Goal: Information Seeking & Learning: Learn about a topic

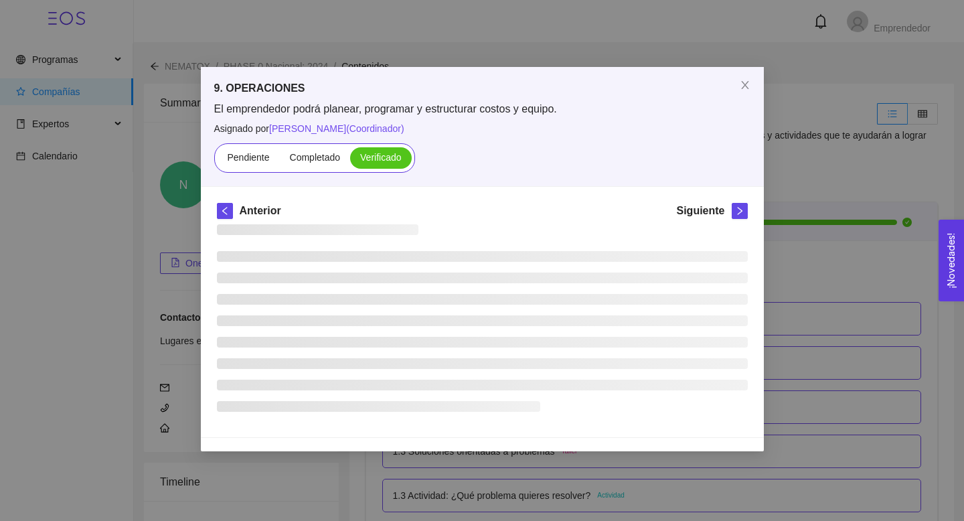
scroll to position [4478, 0]
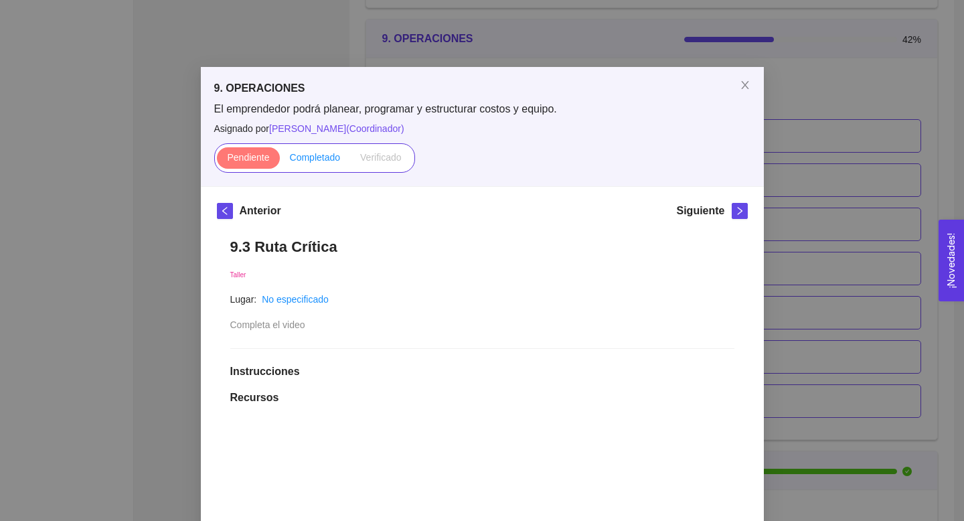
click at [313, 153] on span "Completado" at bounding box center [315, 157] width 51 height 11
click at [280, 161] on input "Completado" at bounding box center [280, 161] width 0 height 0
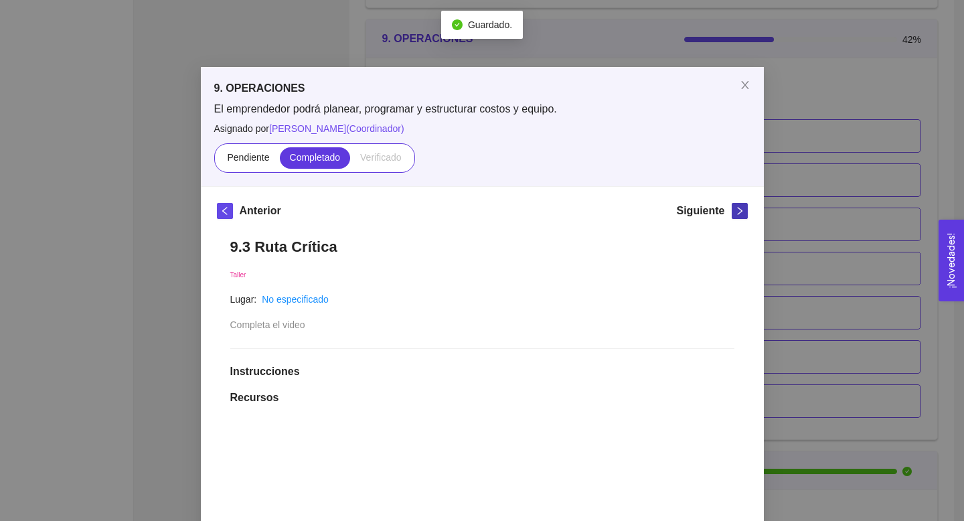
click at [738, 209] on icon "right" at bounding box center [739, 210] width 9 height 9
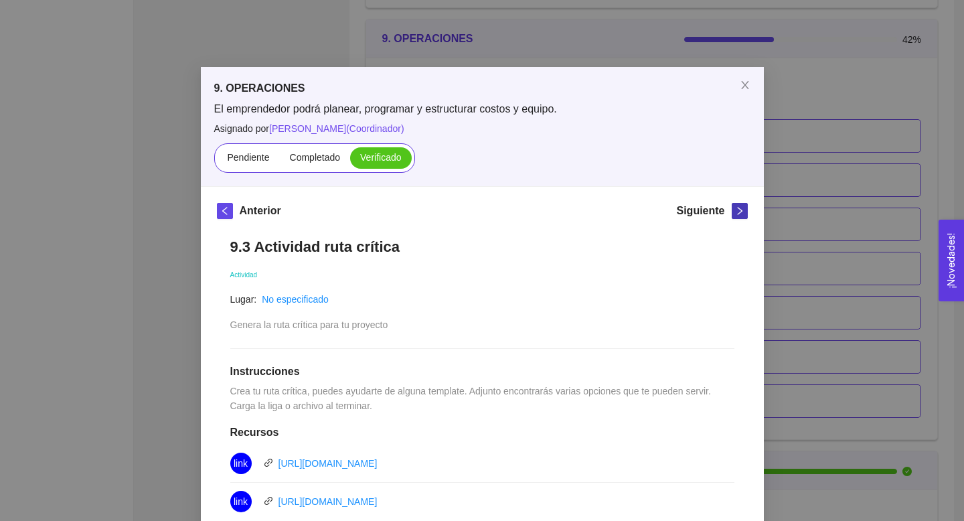
click at [745, 212] on span "right" at bounding box center [740, 210] width 15 height 9
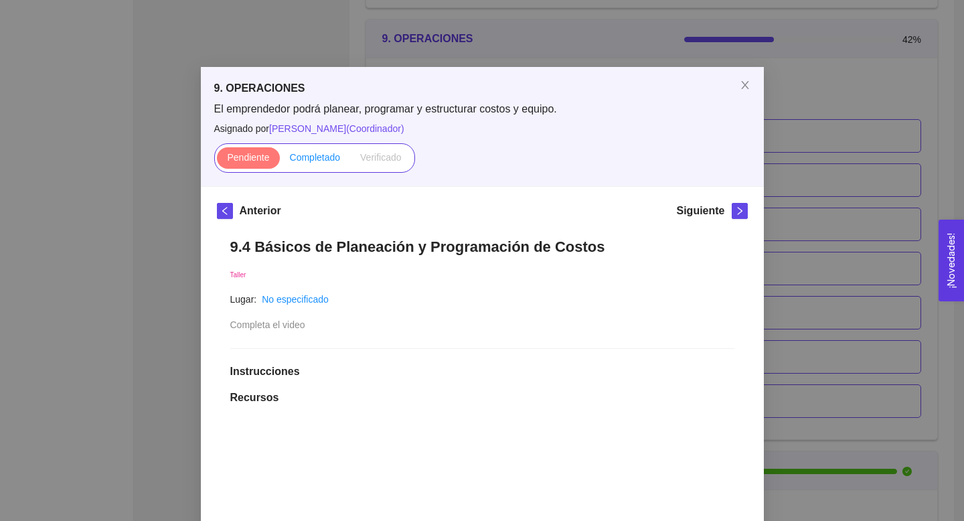
click at [312, 150] on label "Completado" at bounding box center [315, 157] width 71 height 21
click at [280, 161] on input "Completado" at bounding box center [280, 161] width 0 height 0
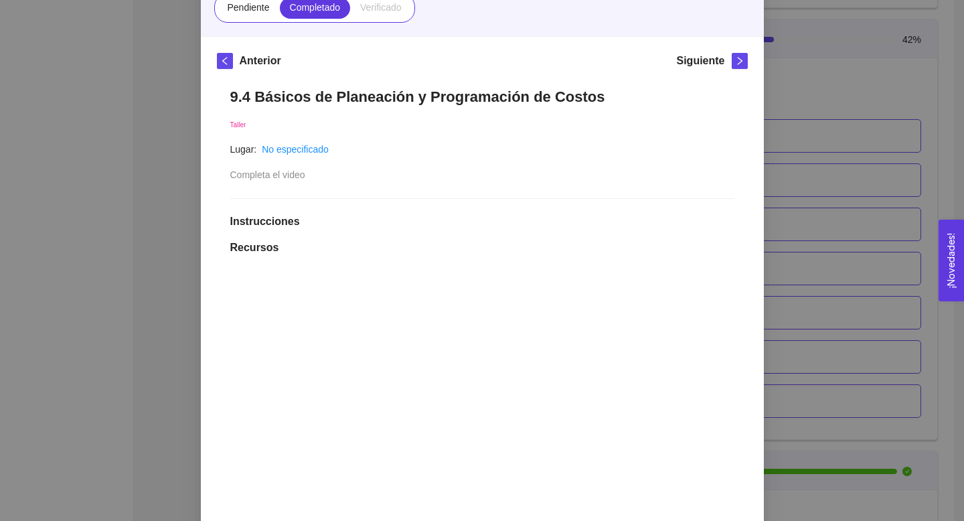
scroll to position [138, 0]
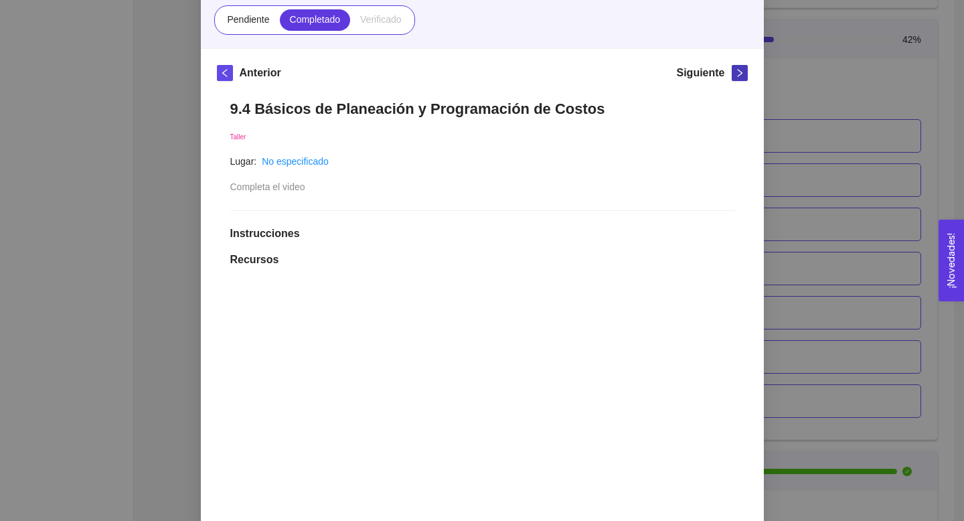
click at [737, 72] on icon "right" at bounding box center [739, 72] width 9 height 9
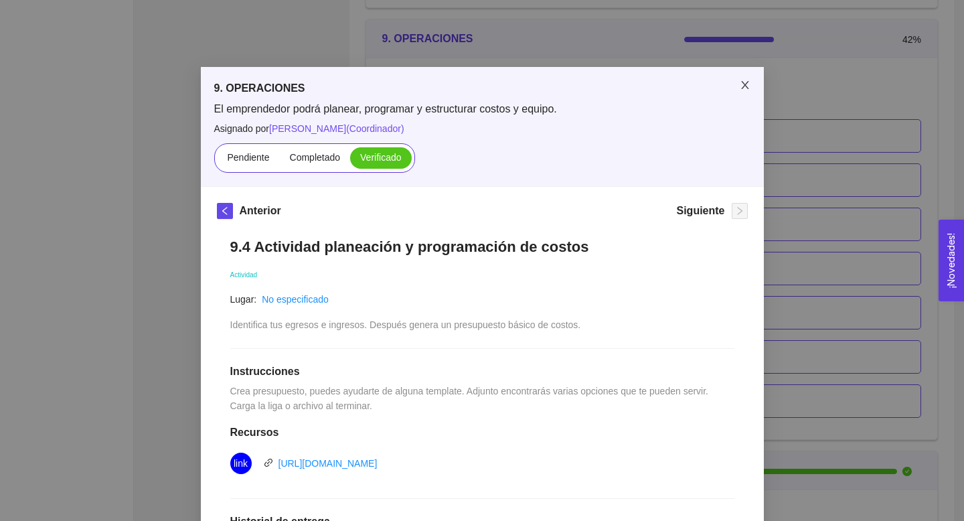
click at [746, 88] on icon "close" at bounding box center [745, 85] width 11 height 11
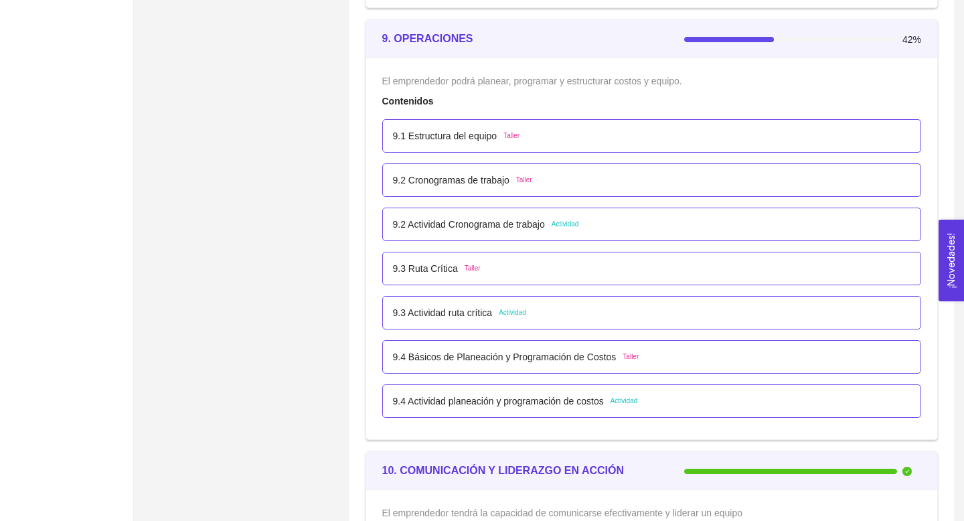
click at [542, 133] on div "9.1 Estructura del equipo Taller" at bounding box center [652, 136] width 518 height 15
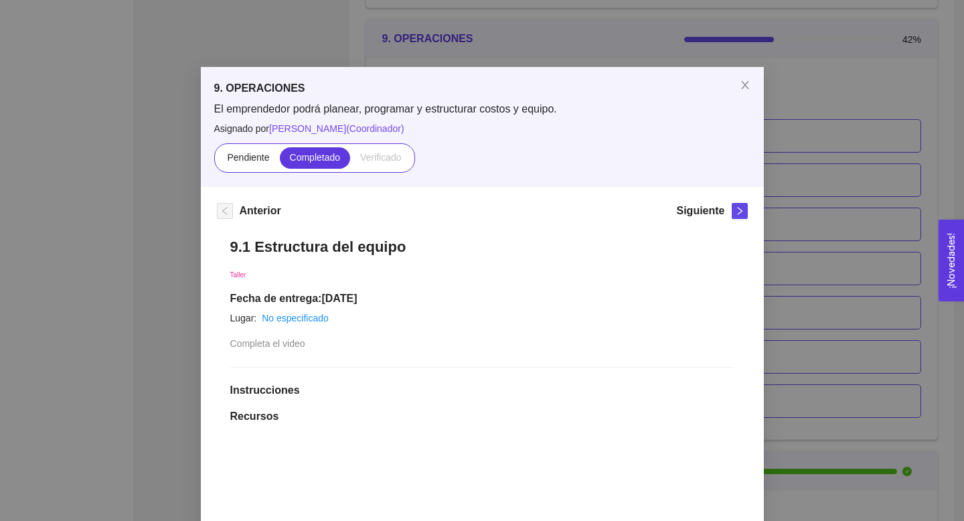
click at [739, 212] on icon "right" at bounding box center [739, 210] width 9 height 9
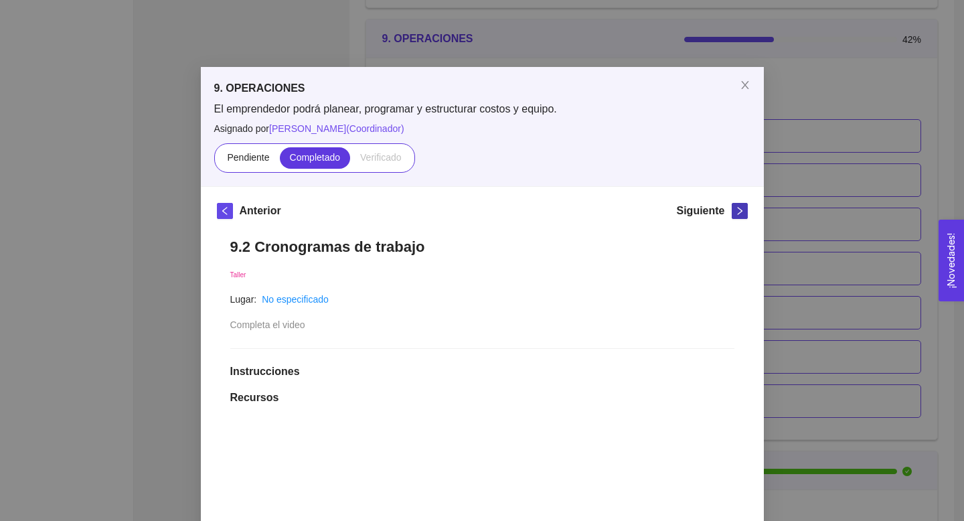
click at [739, 212] on icon "right" at bounding box center [739, 210] width 9 height 9
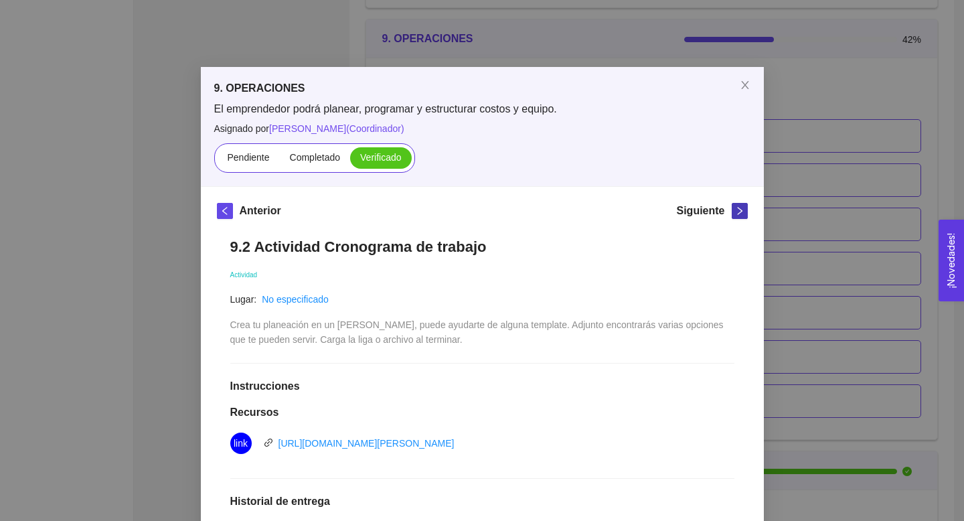
click at [739, 212] on icon "right" at bounding box center [739, 210] width 9 height 9
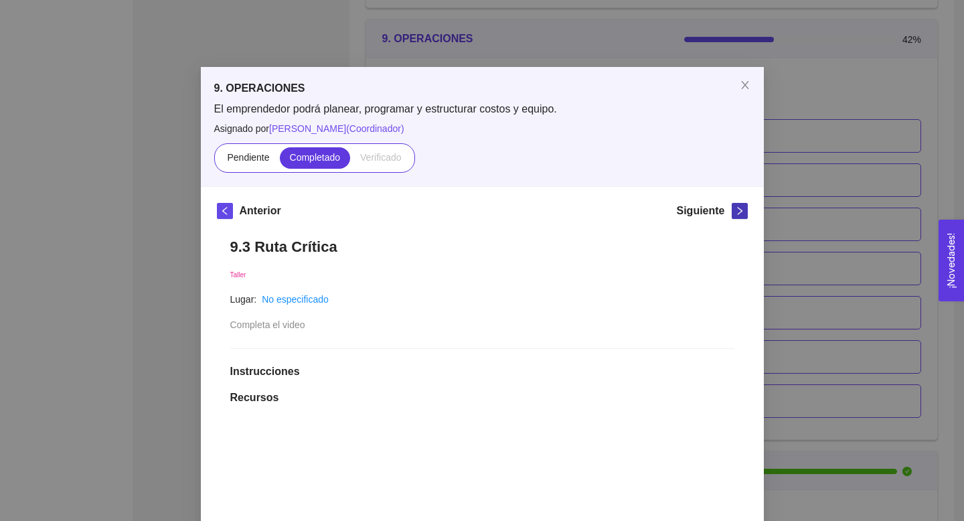
click at [739, 212] on icon "right" at bounding box center [739, 210] width 9 height 9
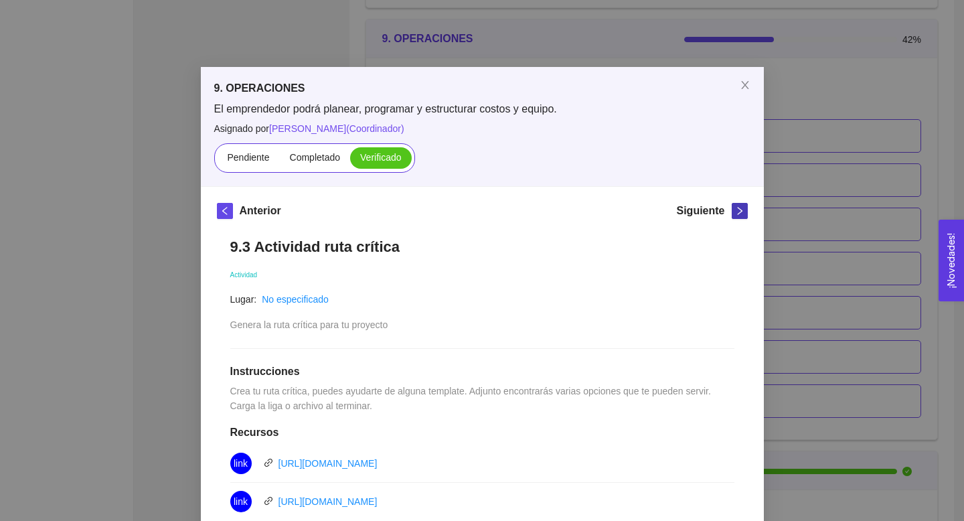
click at [739, 212] on icon "right" at bounding box center [739, 210] width 9 height 9
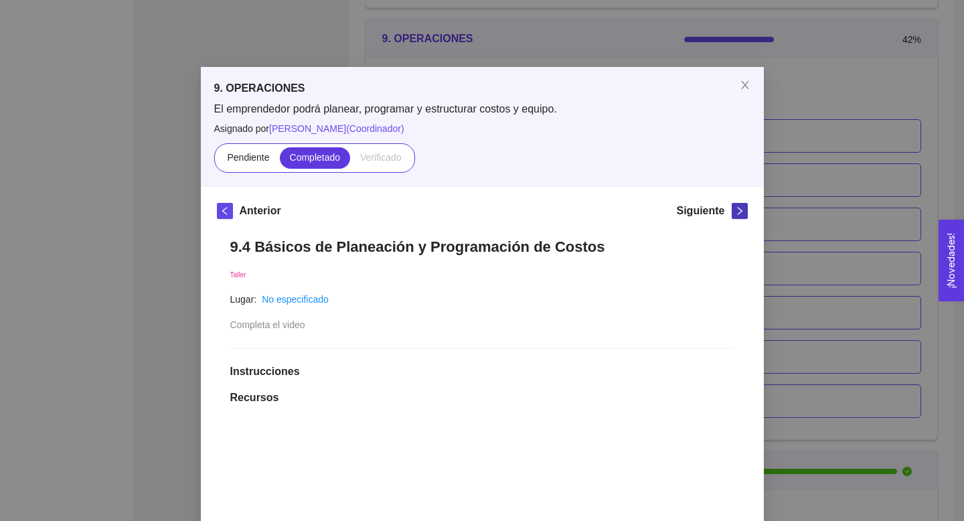
click at [741, 212] on icon "right" at bounding box center [739, 210] width 9 height 9
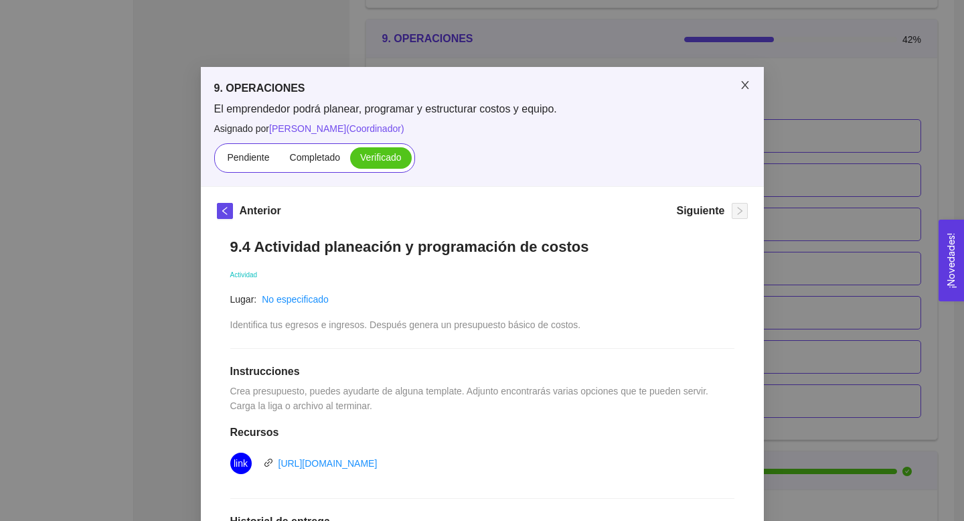
click at [749, 81] on icon "close" at bounding box center [745, 85] width 11 height 11
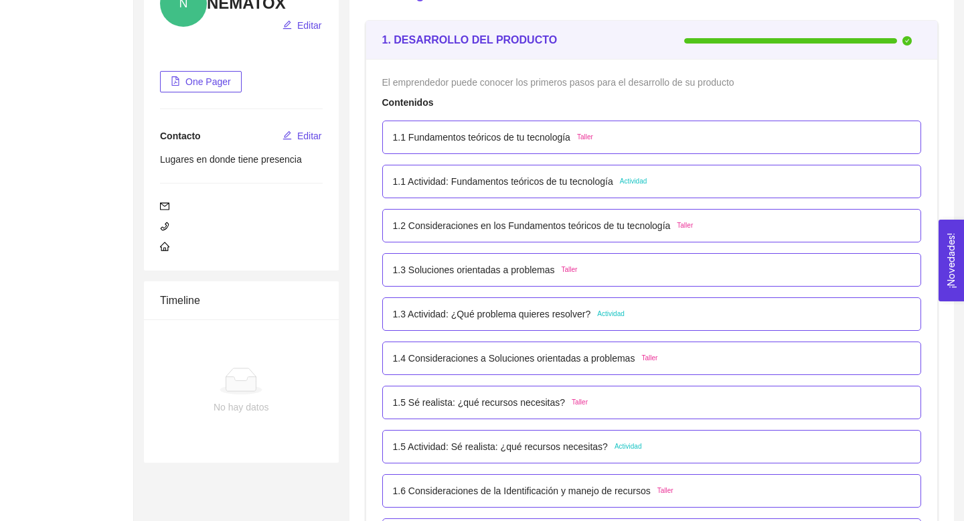
scroll to position [196, 0]
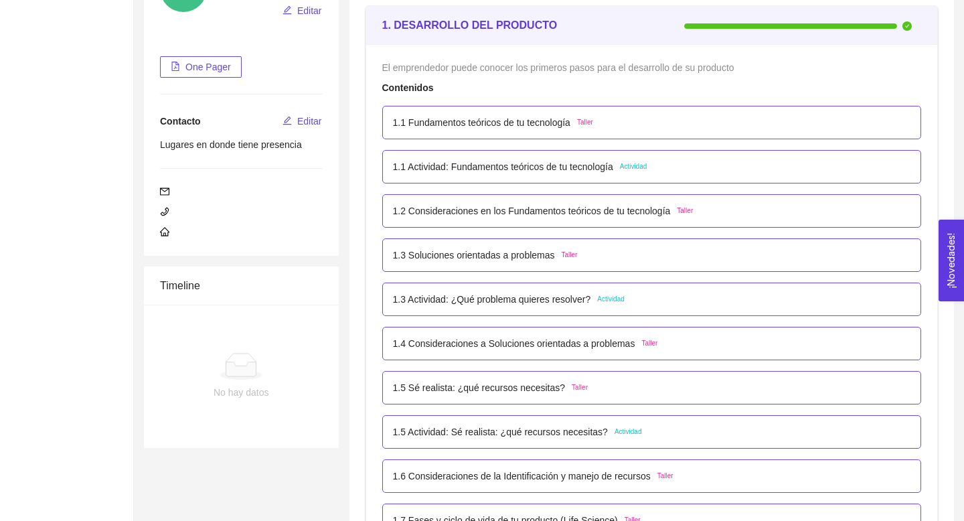
click at [717, 111] on div "1.1 Fundamentos teóricos de tu tecnología Taller" at bounding box center [652, 122] width 540 height 33
click at [593, 120] on span "Taller" at bounding box center [585, 122] width 16 height 11
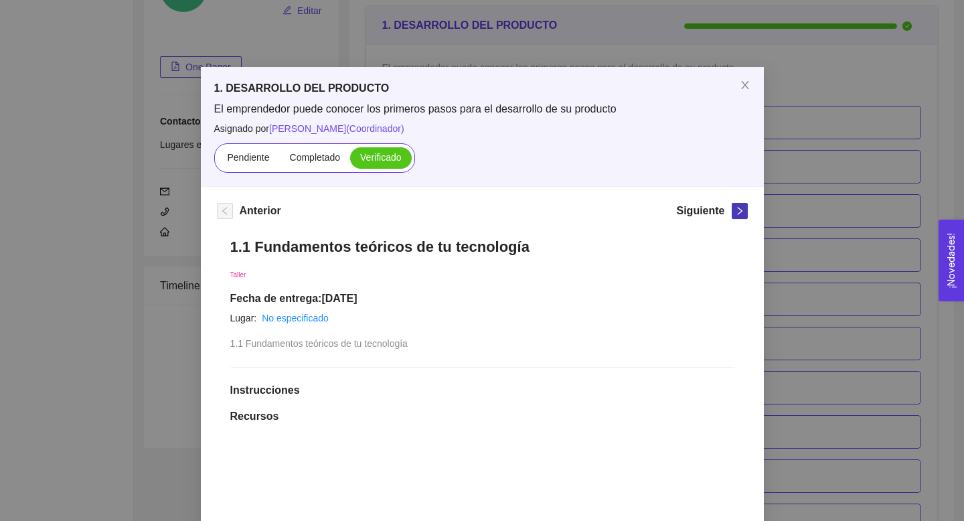
click at [739, 208] on icon "right" at bounding box center [739, 210] width 9 height 9
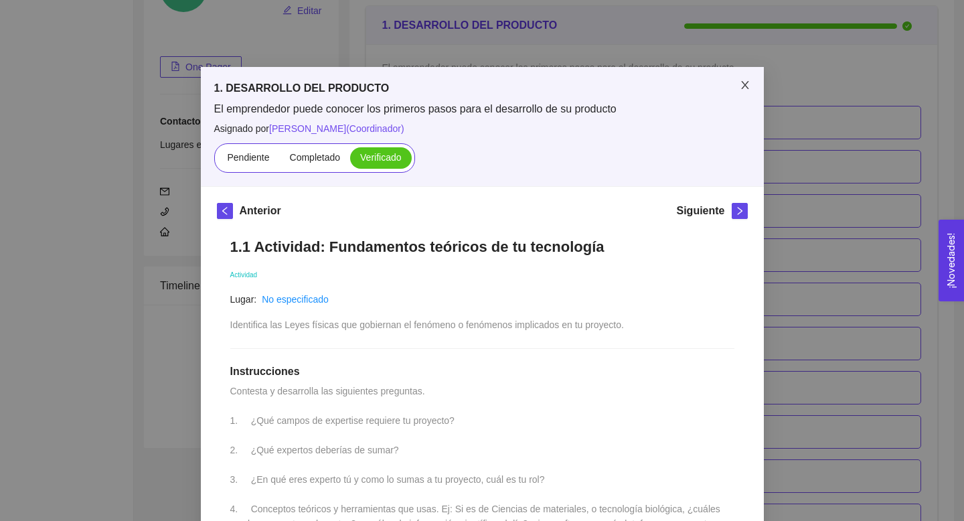
click at [745, 85] on icon "close" at bounding box center [744, 85] width 7 height 8
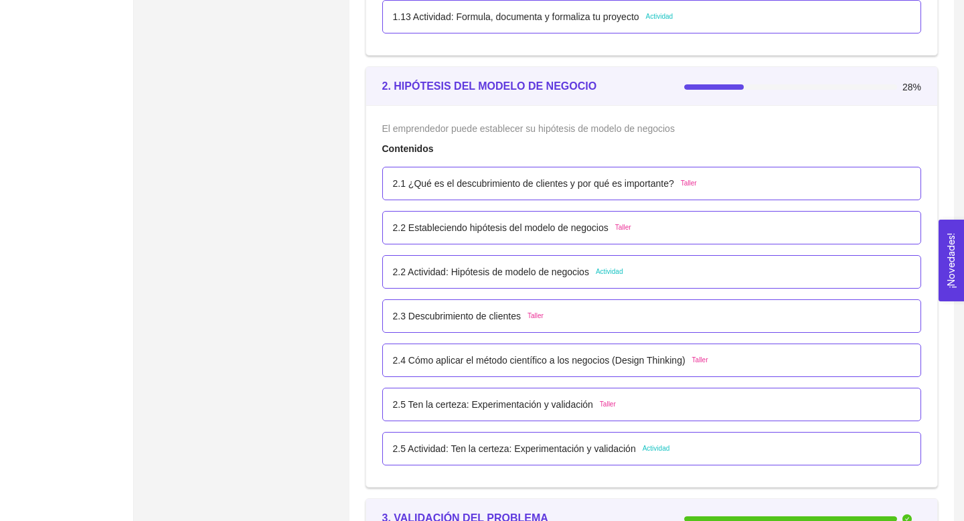
scroll to position [1278, 0]
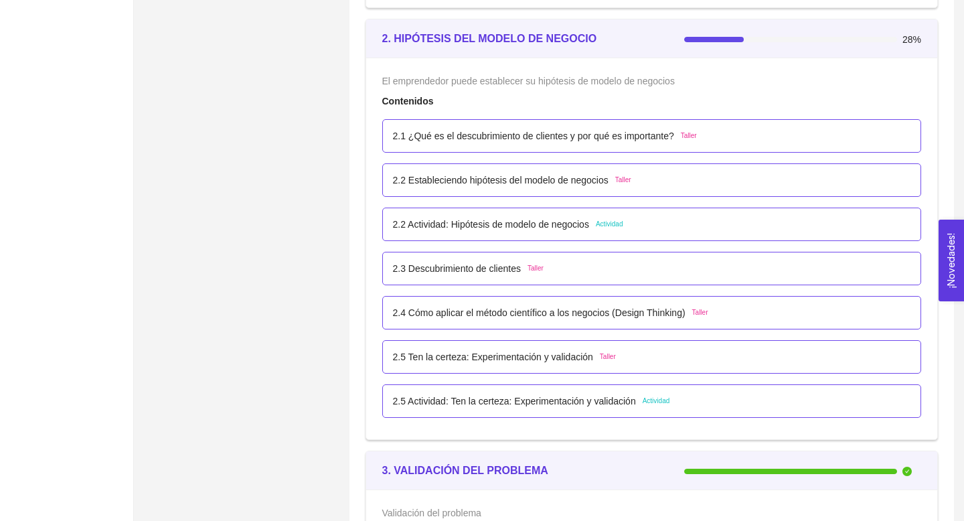
click at [656, 137] on p "2.1 ¿Qué es el descubrimiento de clientes y por qué es importante?" at bounding box center [533, 136] width 281 height 15
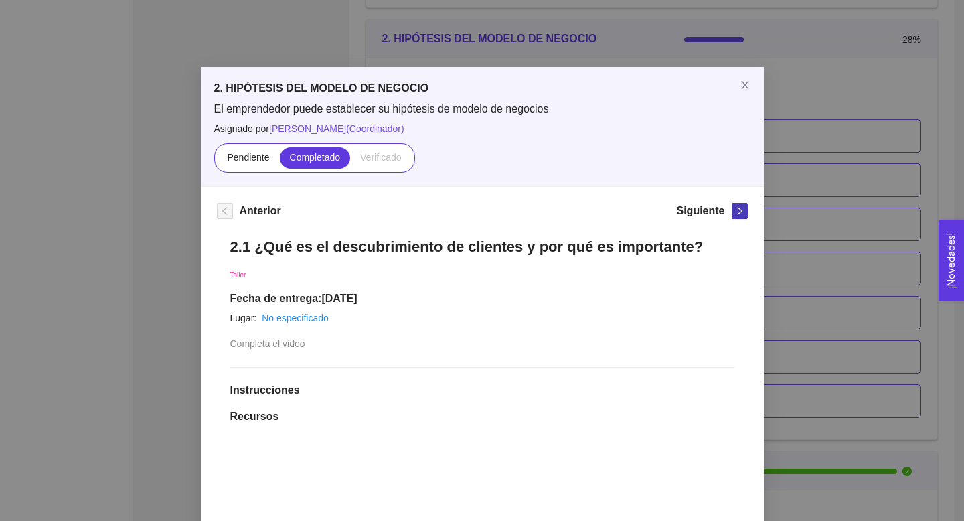
click at [742, 214] on icon "right" at bounding box center [739, 210] width 9 height 9
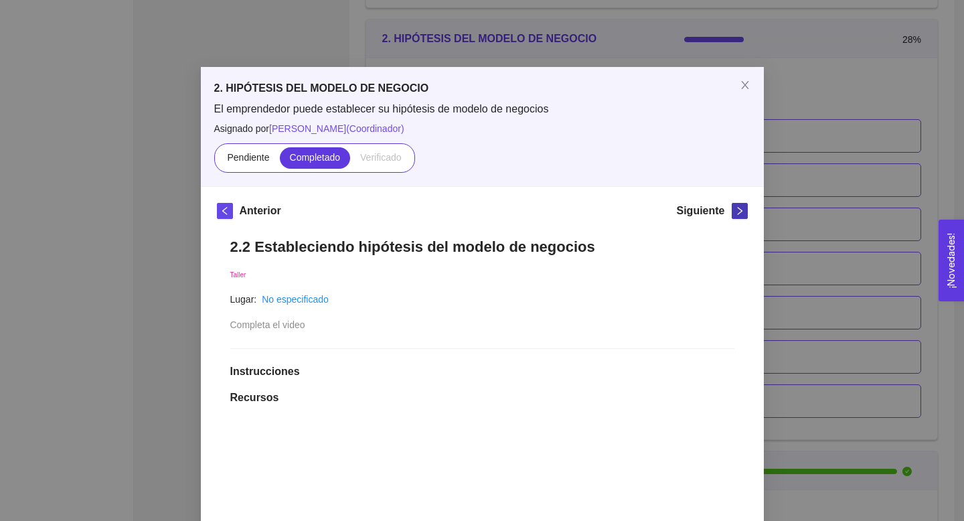
click at [742, 215] on icon "right" at bounding box center [739, 210] width 9 height 9
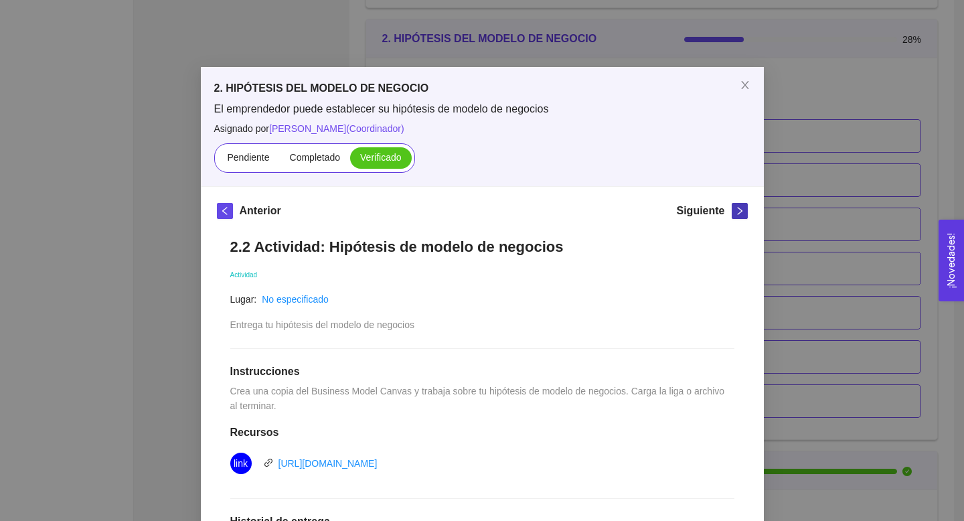
click at [743, 216] on button "button" at bounding box center [740, 211] width 16 height 16
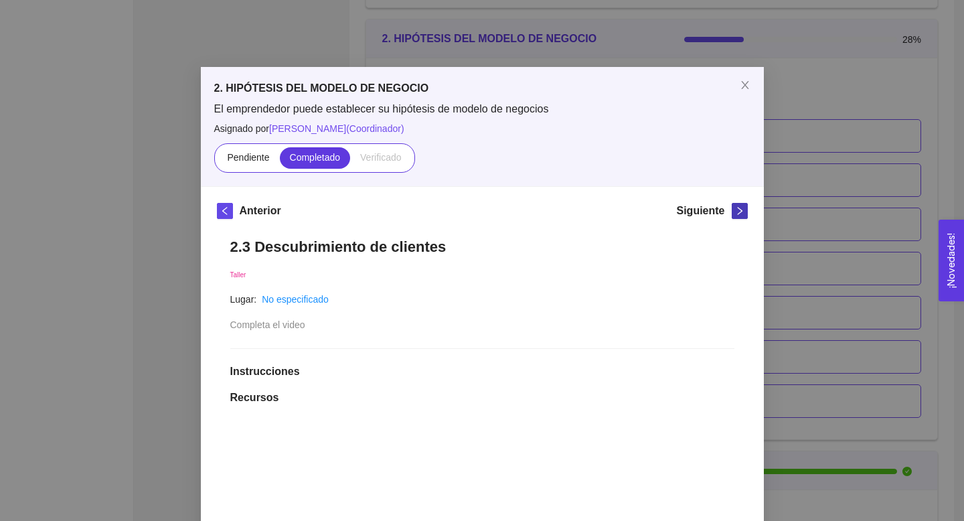
click at [743, 216] on button "button" at bounding box center [740, 211] width 16 height 16
click at [744, 217] on button "button" at bounding box center [740, 211] width 16 height 16
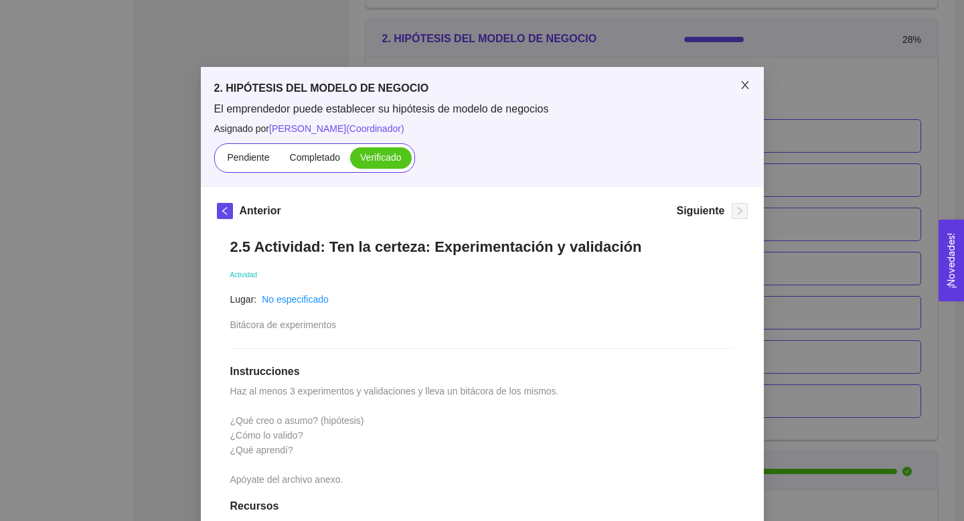
click at [742, 92] on span "Close" at bounding box center [745, 85] width 37 height 37
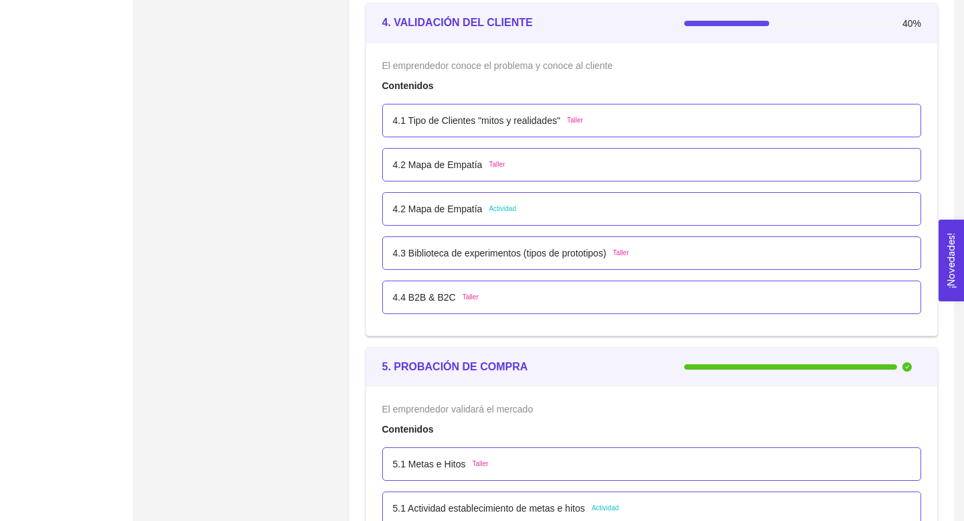
scroll to position [2220, 0]
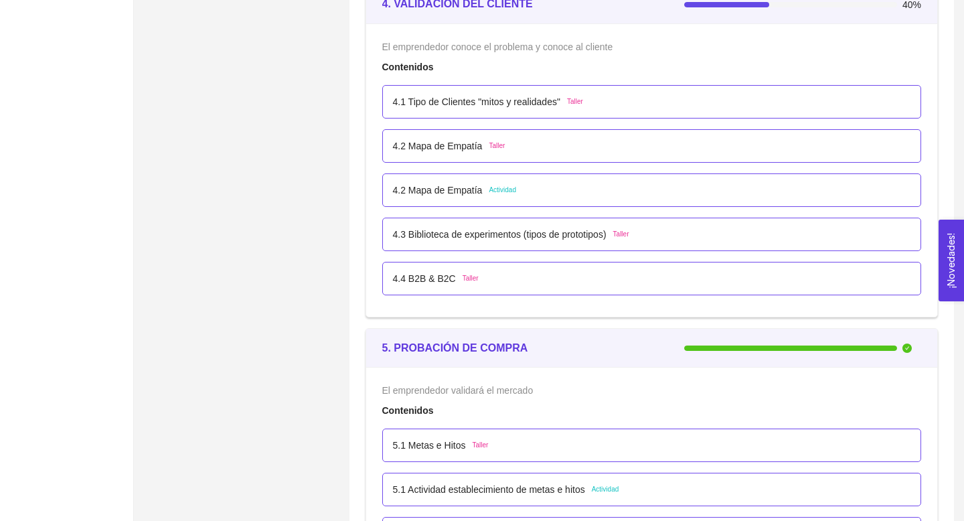
click at [696, 91] on div "4.1 Tipo de Clientes "mitos y realidades" Taller" at bounding box center [652, 101] width 540 height 33
click at [694, 103] on div "4.1 Tipo de Clientes "mitos y realidades" Taller" at bounding box center [652, 101] width 518 height 15
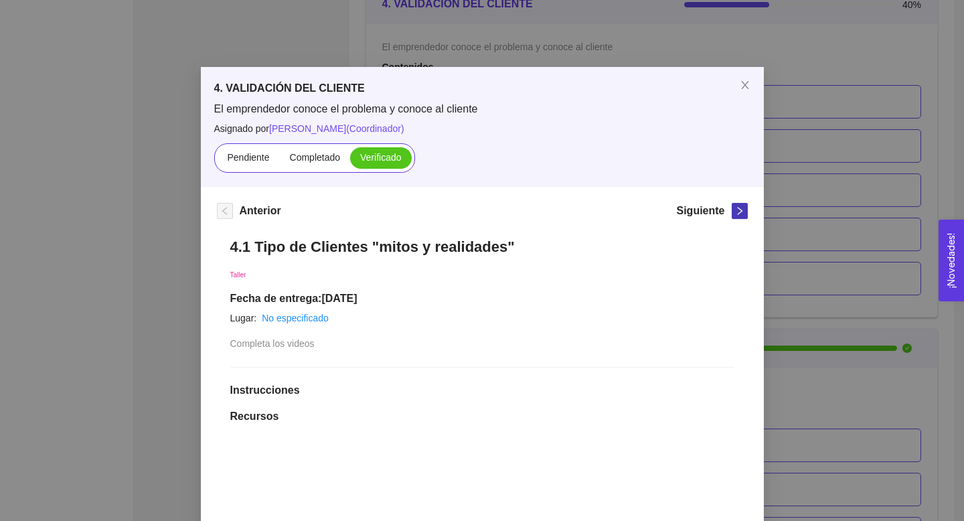
click at [733, 211] on span "right" at bounding box center [740, 210] width 15 height 9
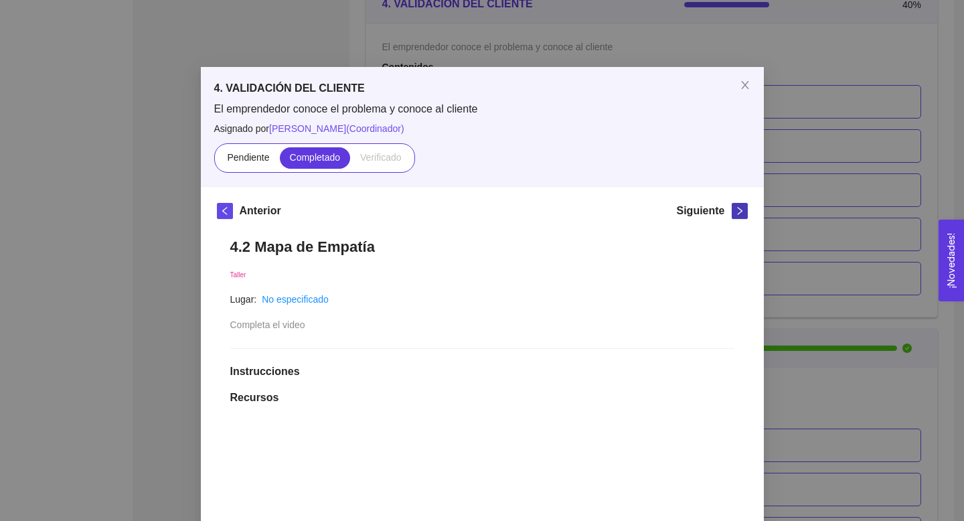
click at [733, 210] on span "right" at bounding box center [740, 210] width 15 height 9
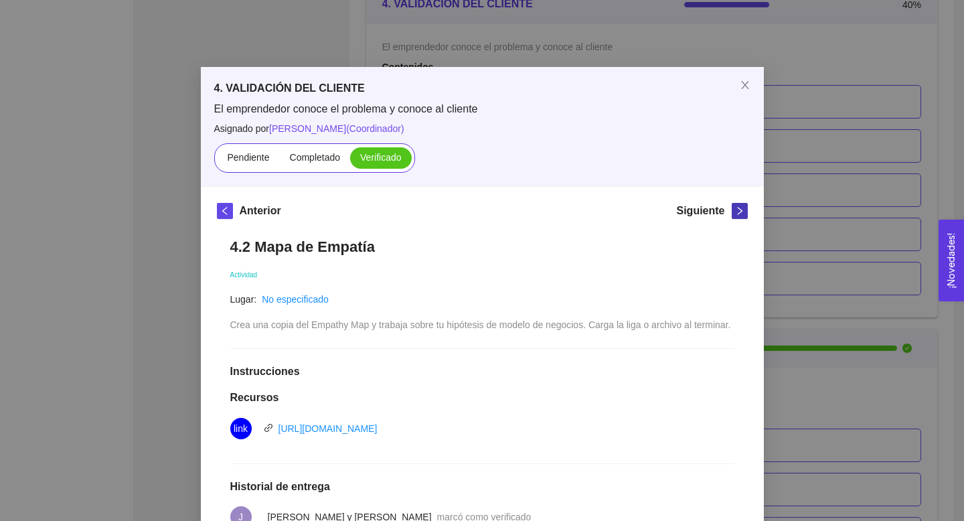
click at [733, 210] on span "right" at bounding box center [740, 210] width 15 height 9
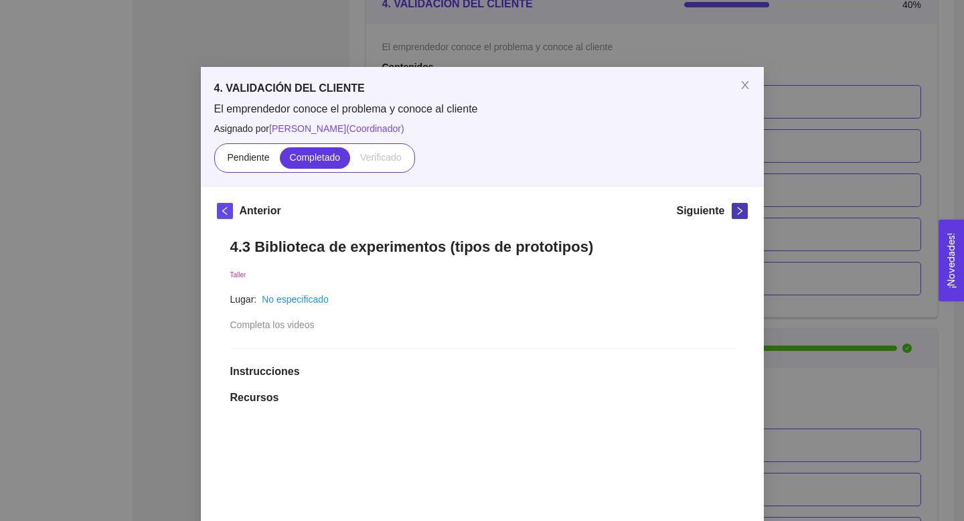
click at [734, 211] on span "right" at bounding box center [740, 210] width 15 height 9
click at [740, 87] on icon "close" at bounding box center [745, 85] width 11 height 11
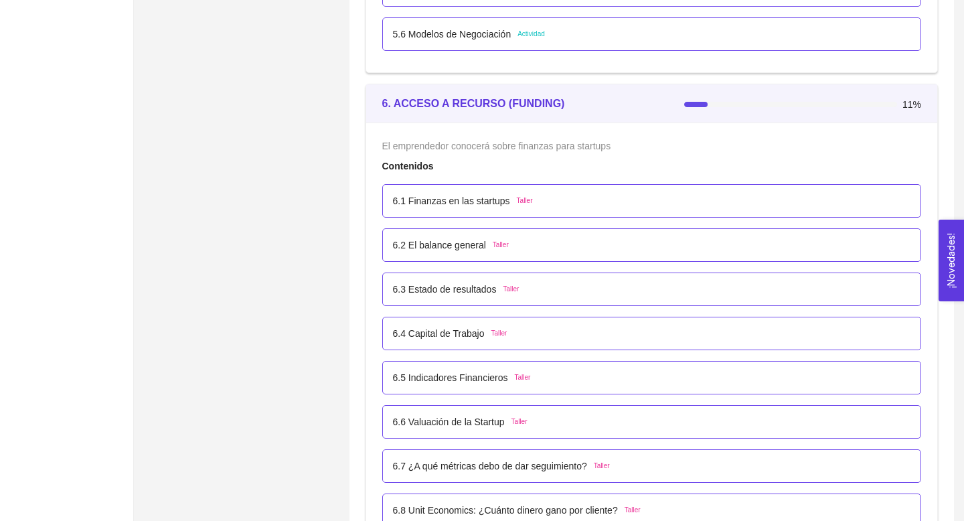
scroll to position [3031, 0]
click at [712, 201] on div "6.1 Finanzas en las startups Taller" at bounding box center [652, 199] width 518 height 15
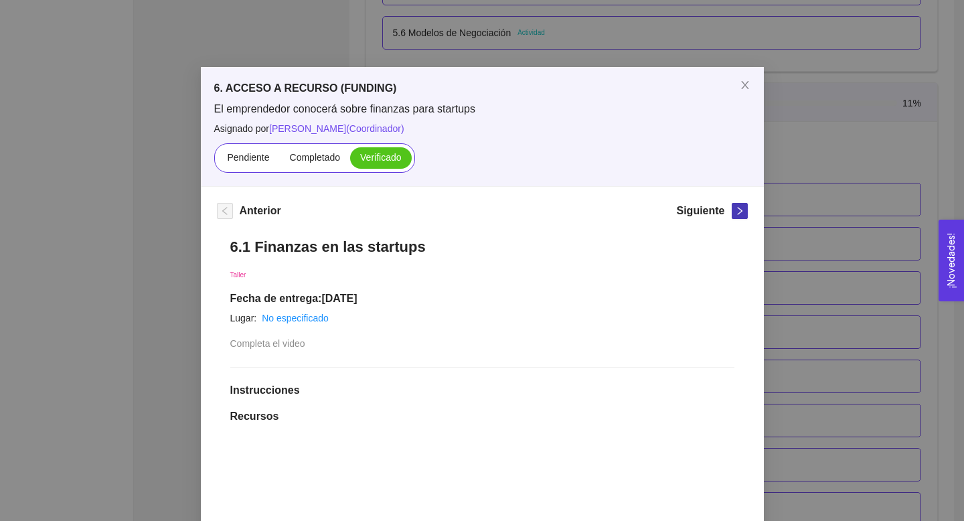
click at [743, 217] on button "button" at bounding box center [740, 211] width 16 height 16
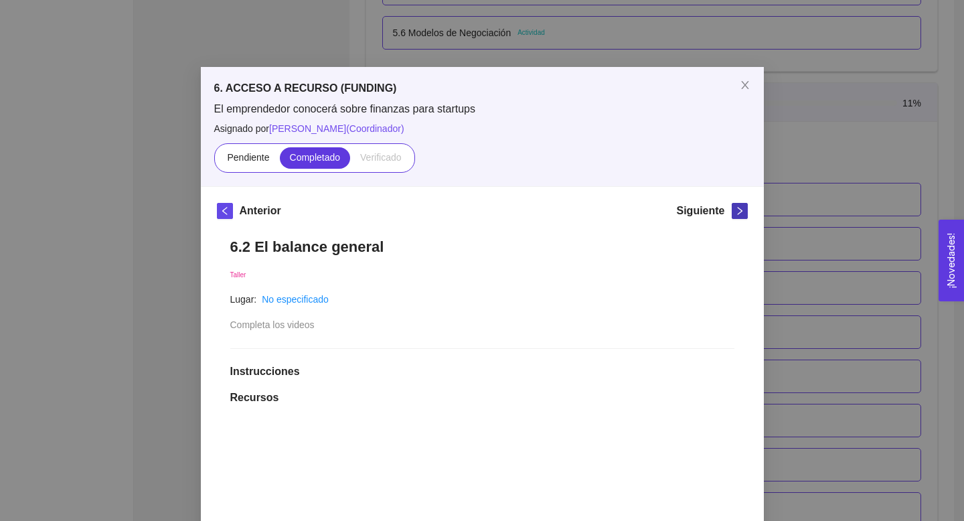
click at [743, 217] on button "button" at bounding box center [740, 211] width 16 height 16
click at [744, 218] on button "button" at bounding box center [740, 211] width 16 height 16
click at [744, 219] on div "Siguiente" at bounding box center [711, 213] width 71 height 21
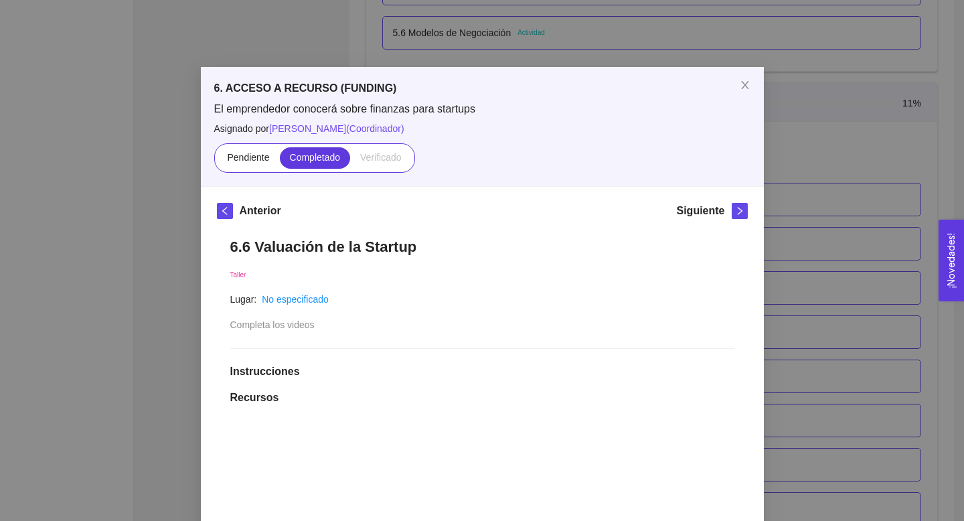
click at [744, 219] on div "Siguiente" at bounding box center [711, 213] width 71 height 21
click at [745, 82] on icon "close" at bounding box center [745, 85] width 11 height 11
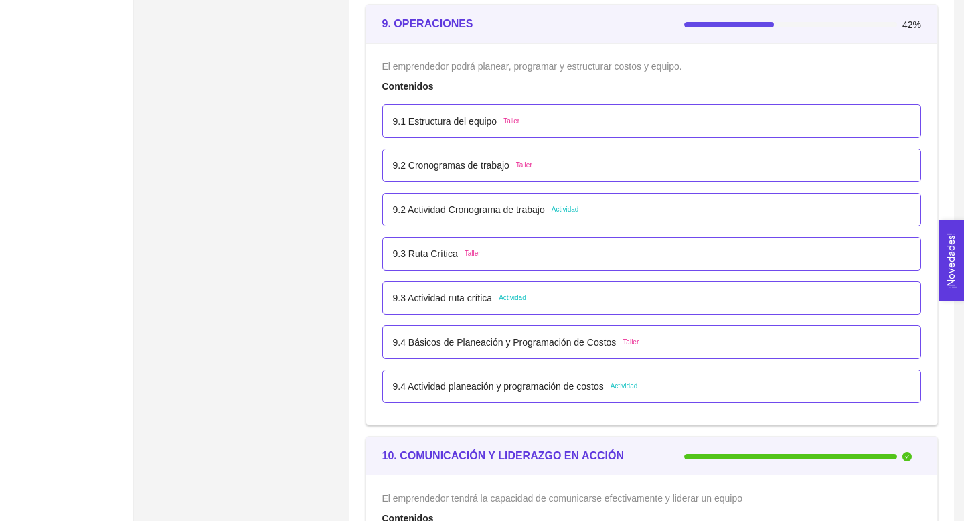
scroll to position [4493, 0]
click at [688, 118] on div "9.1 Estructura del equipo Taller" at bounding box center [652, 122] width 518 height 15
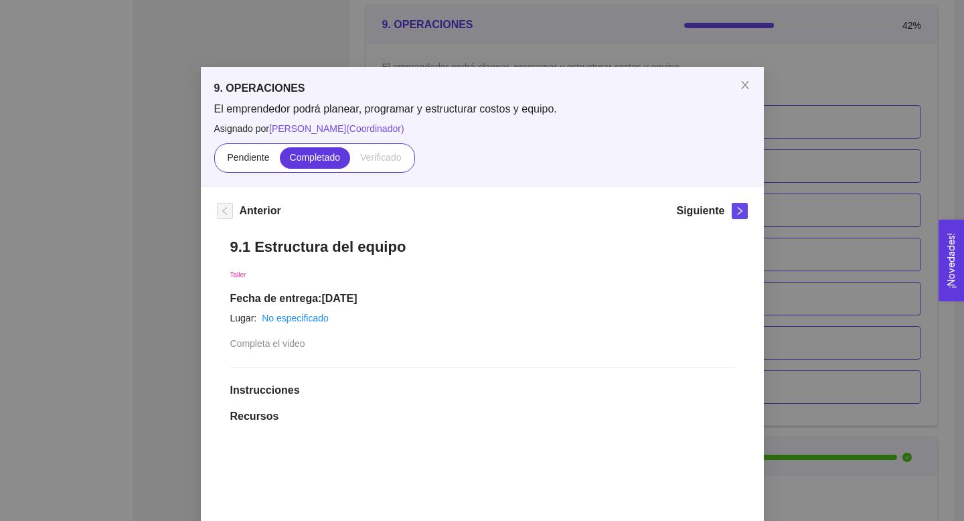
click at [729, 205] on div "Siguiente" at bounding box center [711, 213] width 71 height 21
click at [733, 208] on span "right" at bounding box center [740, 210] width 15 height 9
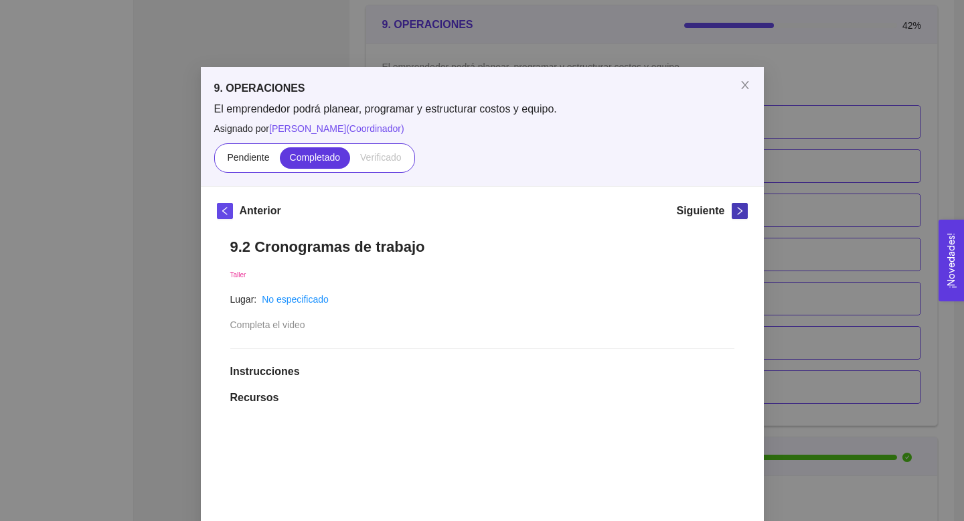
click at [737, 211] on icon "right" at bounding box center [739, 210] width 9 height 9
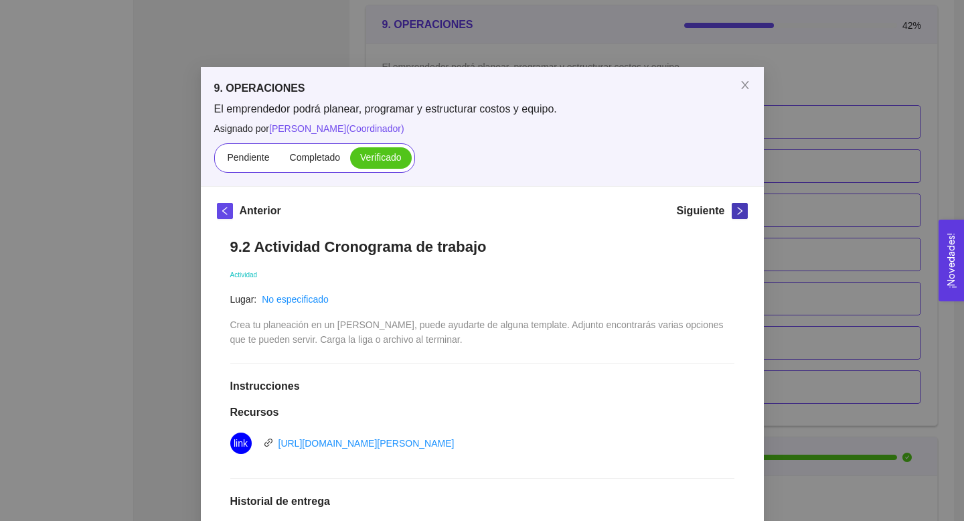
click at [739, 212] on icon "right" at bounding box center [739, 211] width 5 height 8
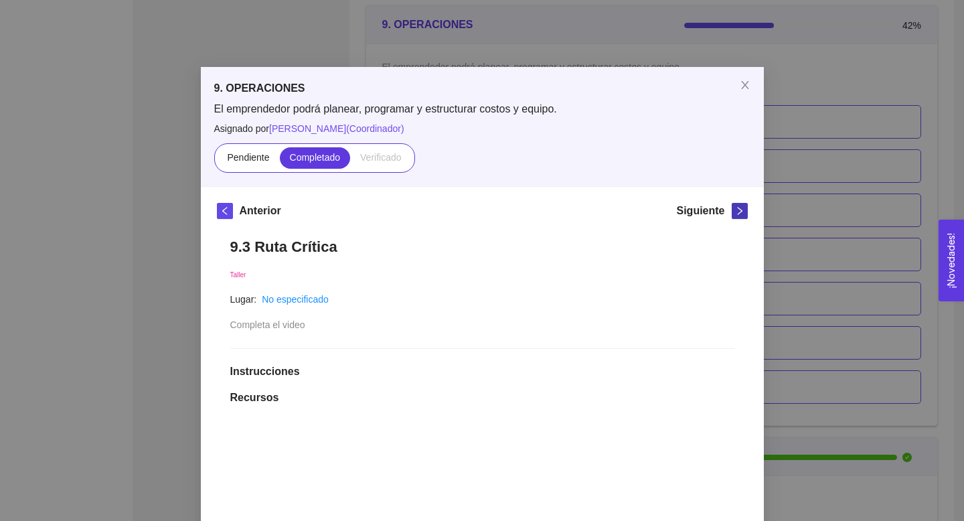
click at [740, 213] on icon "right" at bounding box center [739, 210] width 9 height 9
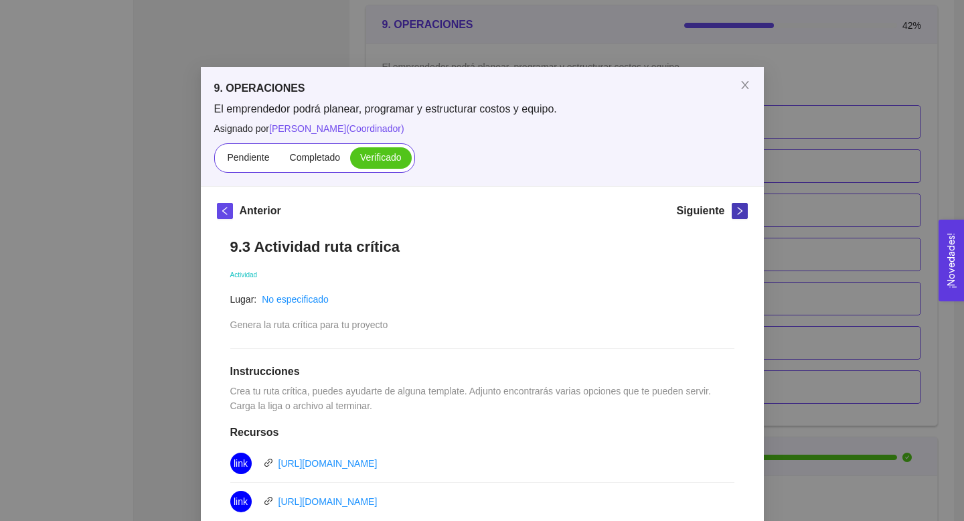
click at [740, 213] on icon "right" at bounding box center [739, 210] width 9 height 9
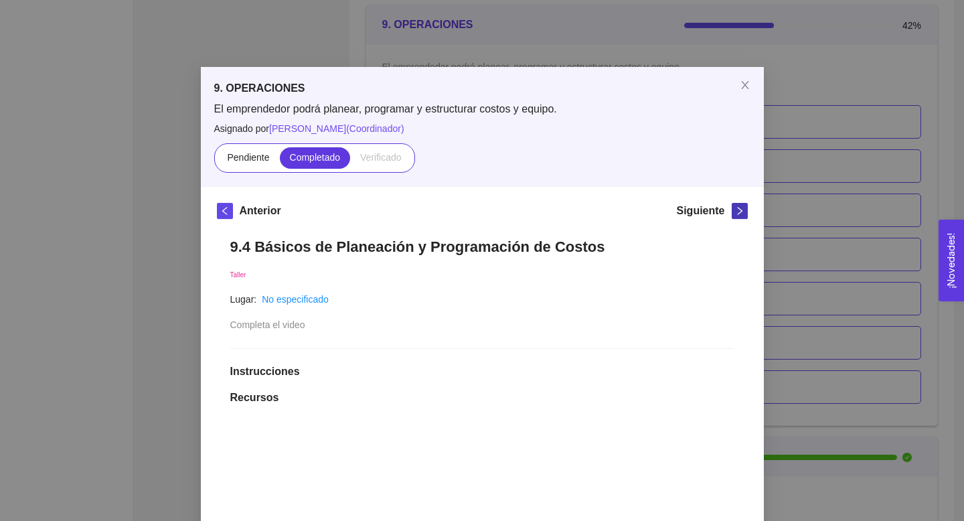
click at [740, 213] on icon "right" at bounding box center [739, 210] width 9 height 9
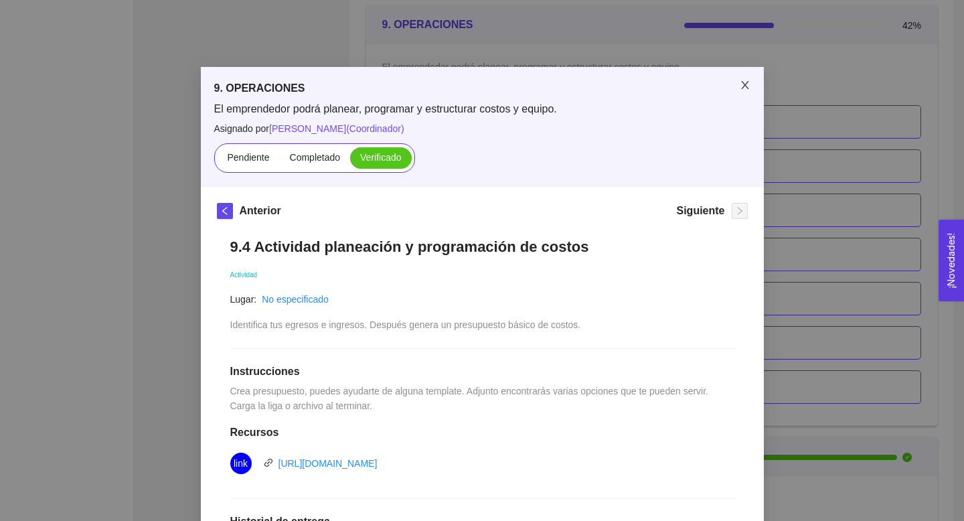
click at [747, 88] on icon "close" at bounding box center [744, 85] width 7 height 8
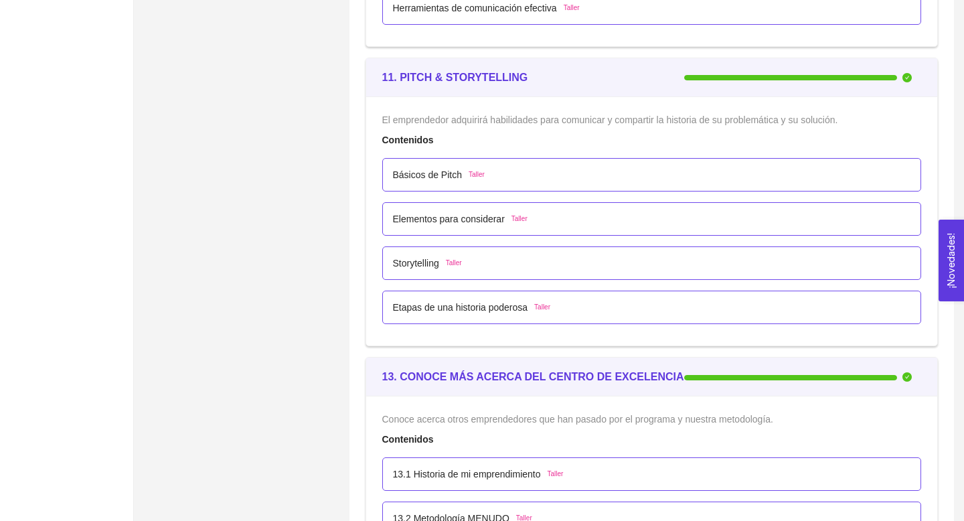
scroll to position [5632, 0]
